Goal: Task Accomplishment & Management: Use online tool/utility

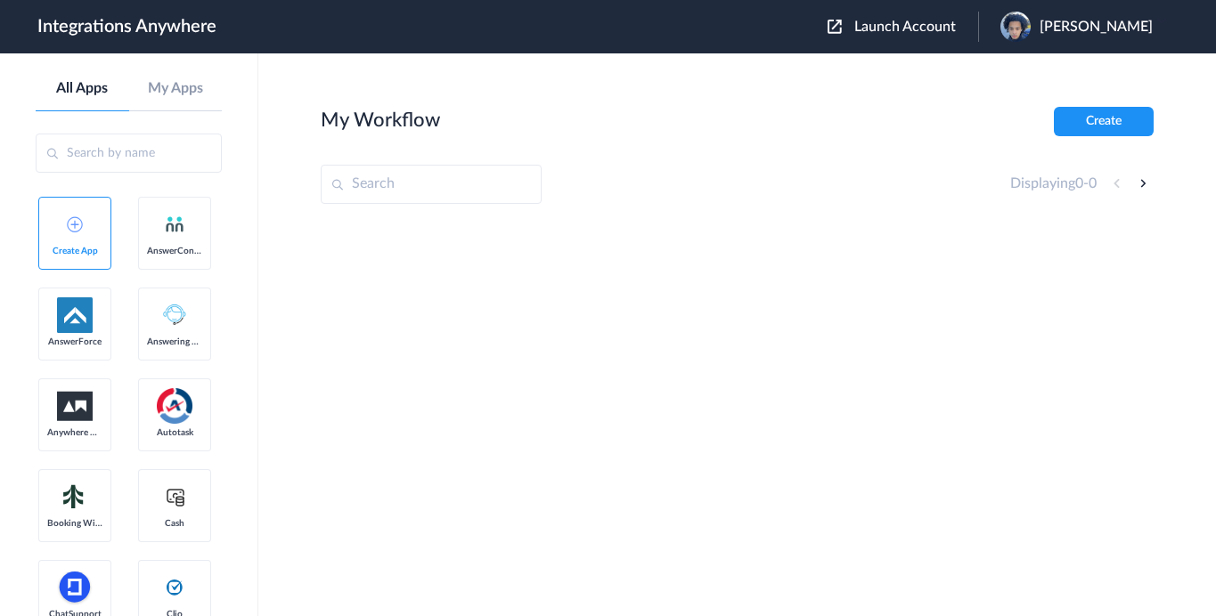
click at [875, 21] on span "Launch Account" at bounding box center [905, 27] width 102 height 14
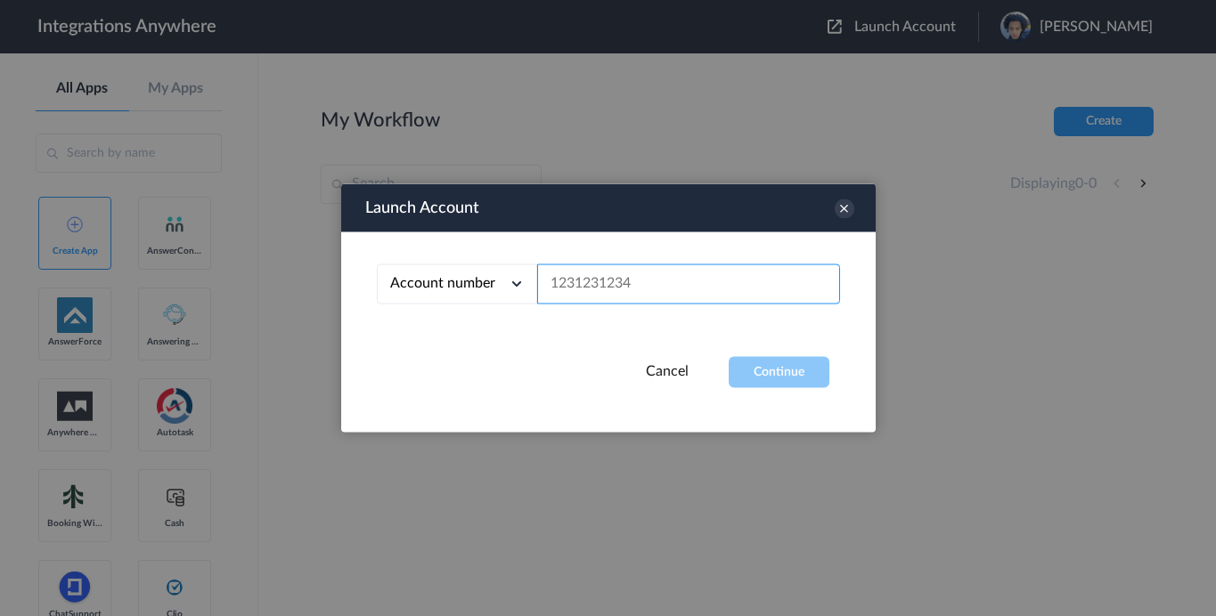
click at [629, 283] on input "text" at bounding box center [688, 285] width 303 height 40
paste input "9802851915"
type input "9802851915"
click at [744, 379] on button "Continue" at bounding box center [779, 372] width 101 height 31
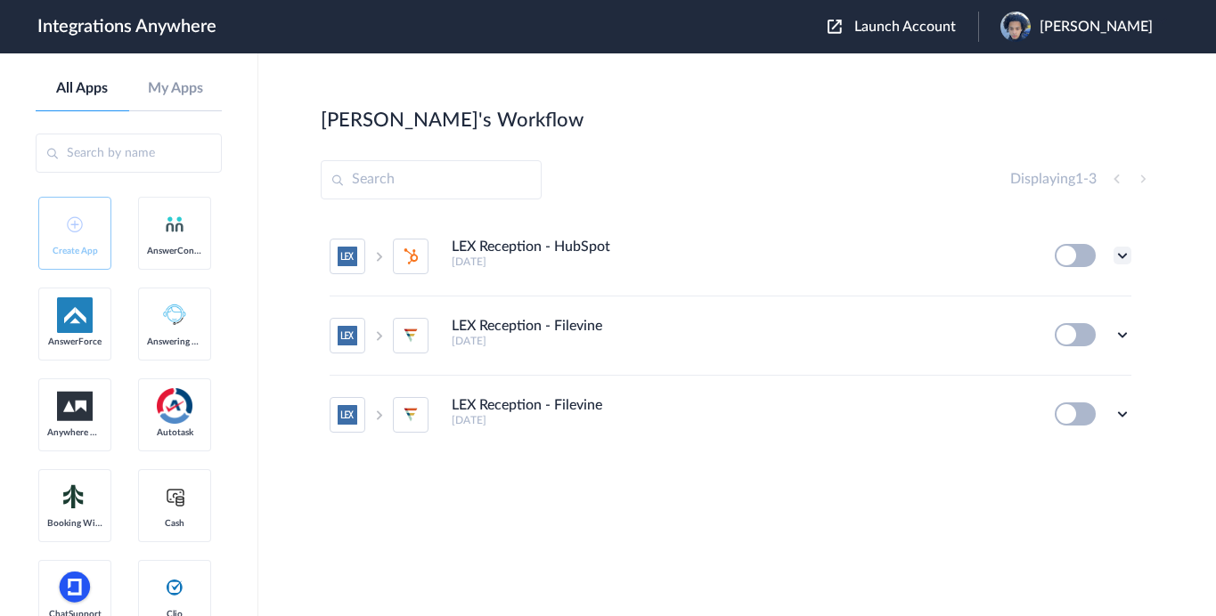
click at [1120, 256] on icon at bounding box center [1122, 256] width 18 height 18
click at [1063, 325] on link "Task history" at bounding box center [1071, 329] width 85 height 12
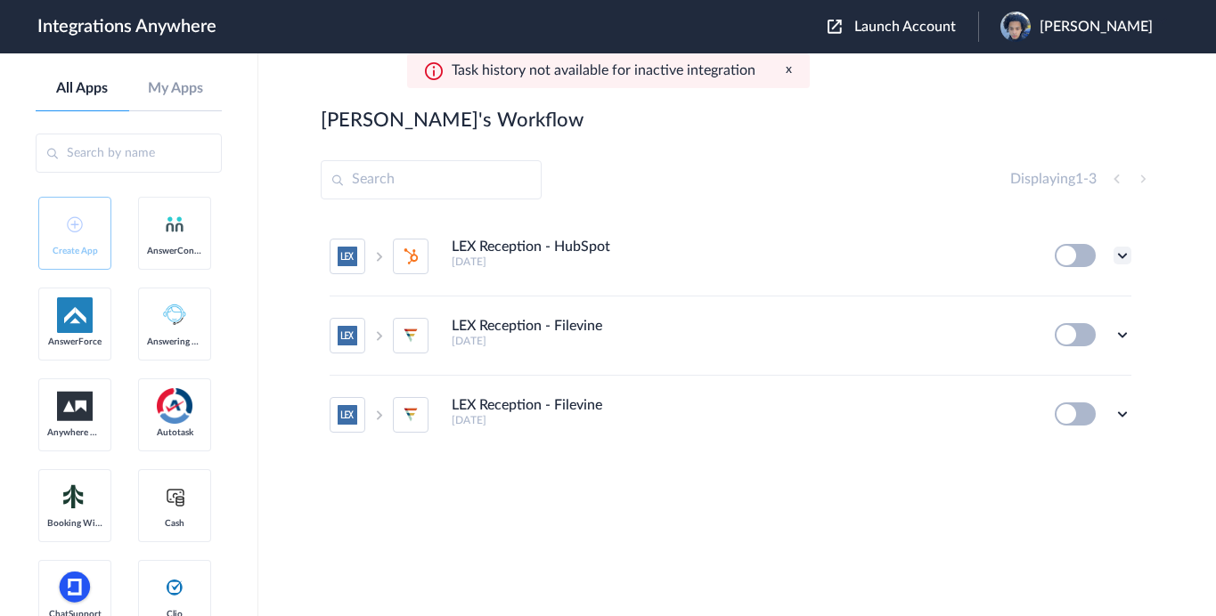
click at [1124, 252] on icon at bounding box center [1122, 256] width 18 height 18
click at [1097, 331] on link "Task history" at bounding box center [1071, 329] width 85 height 12
click at [786, 72] on button "x" at bounding box center [789, 69] width 6 height 15
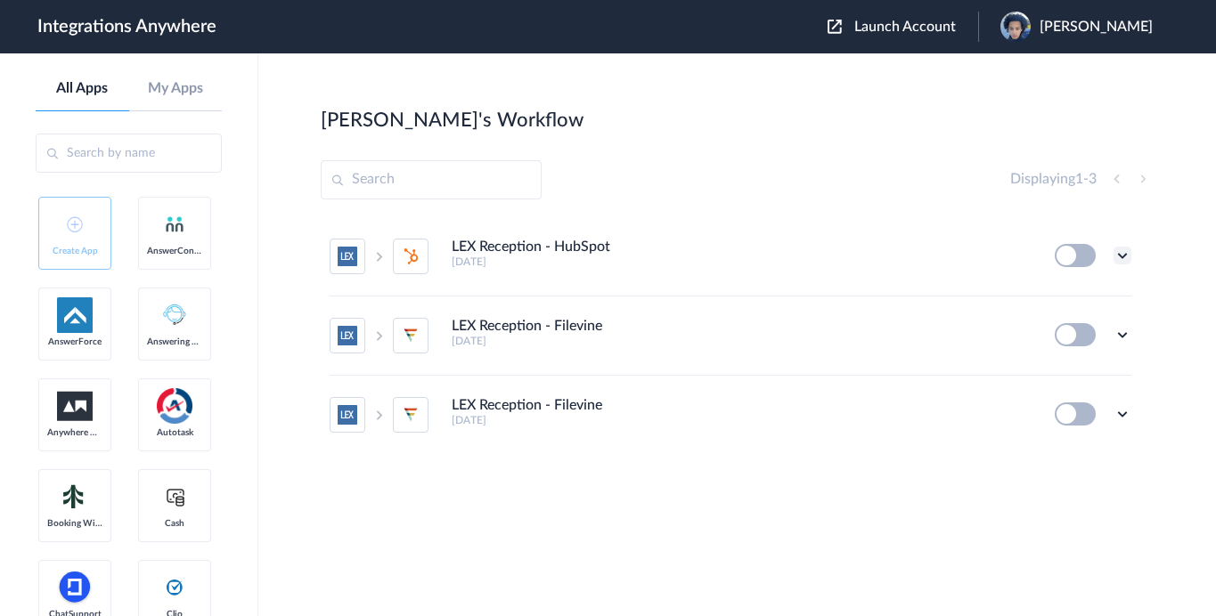
click at [1124, 255] on icon at bounding box center [1122, 256] width 18 height 18
click at [1066, 333] on link "Task history" at bounding box center [1071, 329] width 85 height 12
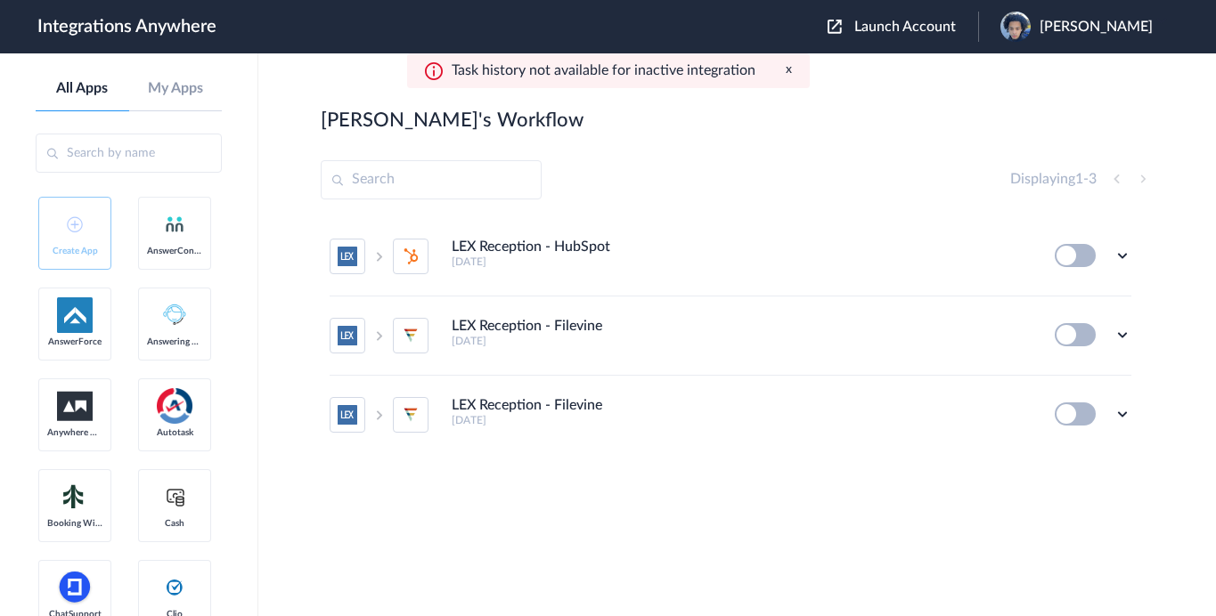
click at [786, 71] on button "x" at bounding box center [789, 69] width 6 height 15
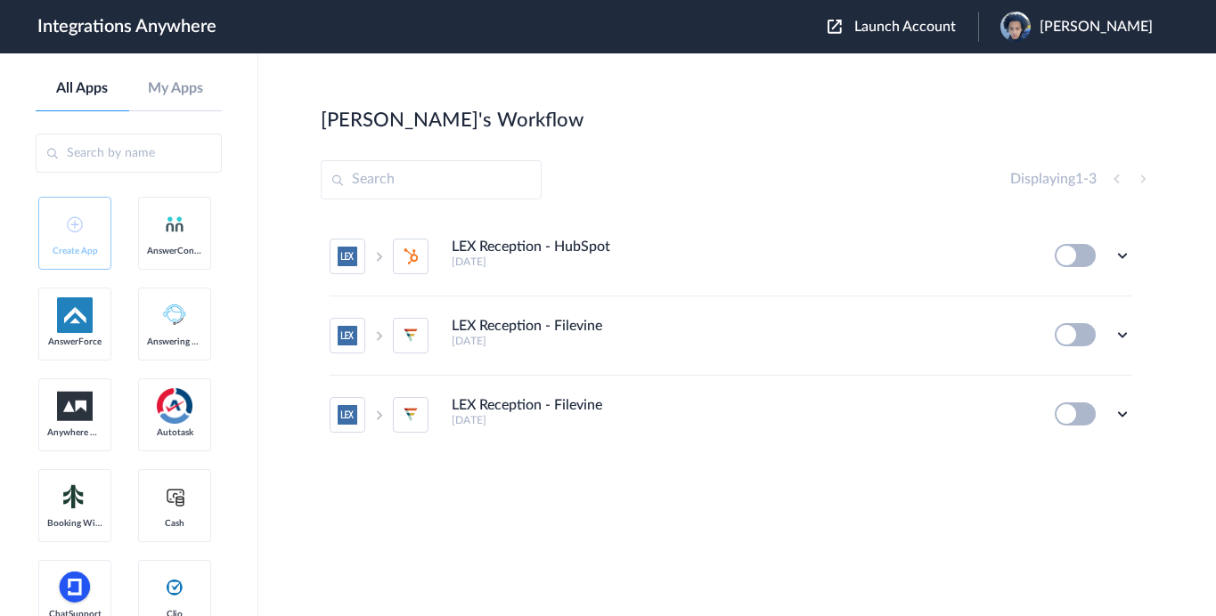
click at [468, 255] on h4 "LEX Reception - HubSpot" at bounding box center [531, 247] width 159 height 17
click at [375, 255] on icon at bounding box center [378, 257] width 13 height 12
click at [1128, 254] on icon at bounding box center [1122, 256] width 18 height 18
click at [1075, 291] on li "Edit" at bounding box center [1073, 297] width 116 height 33
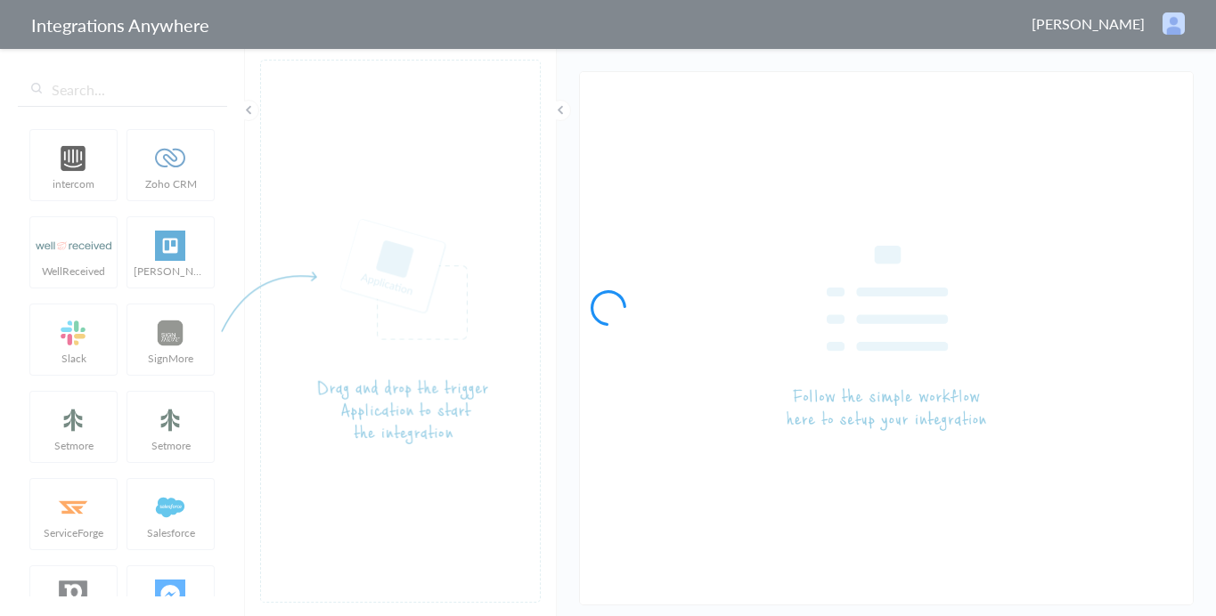
type input "LEX Reception - HubSpot"
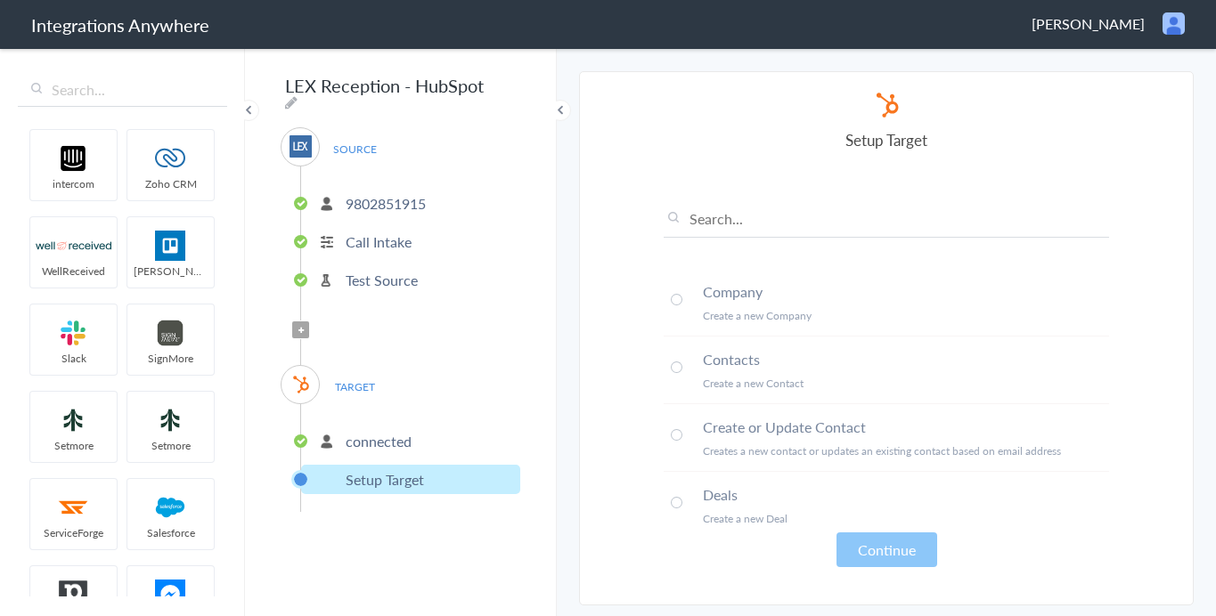
scroll to position [10, 0]
